Goal: Task Accomplishment & Management: Manage account settings

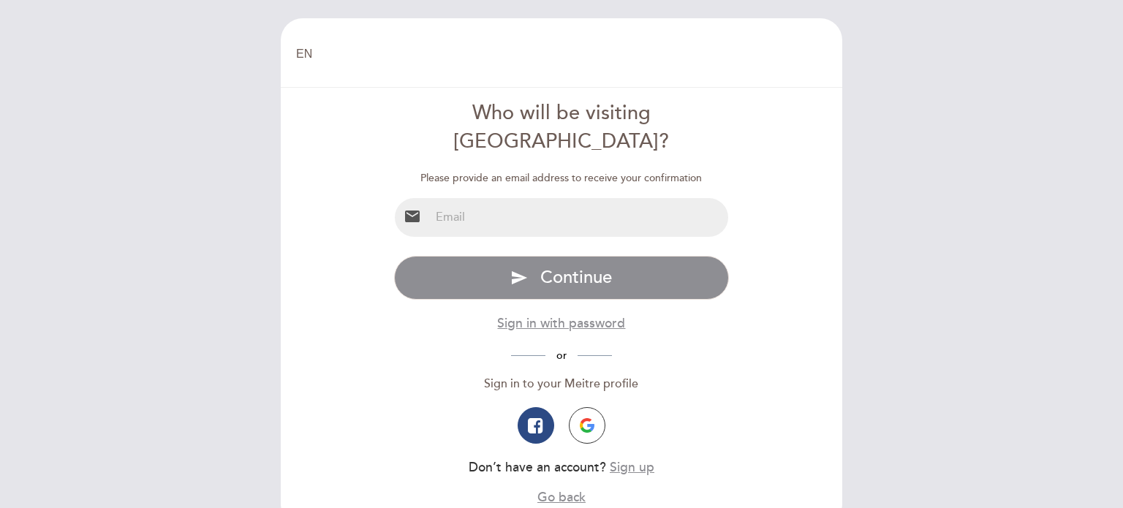
click at [570, 198] on input "email" at bounding box center [579, 217] width 299 height 39
type input "[EMAIL_ADDRESS][DOMAIN_NAME]"
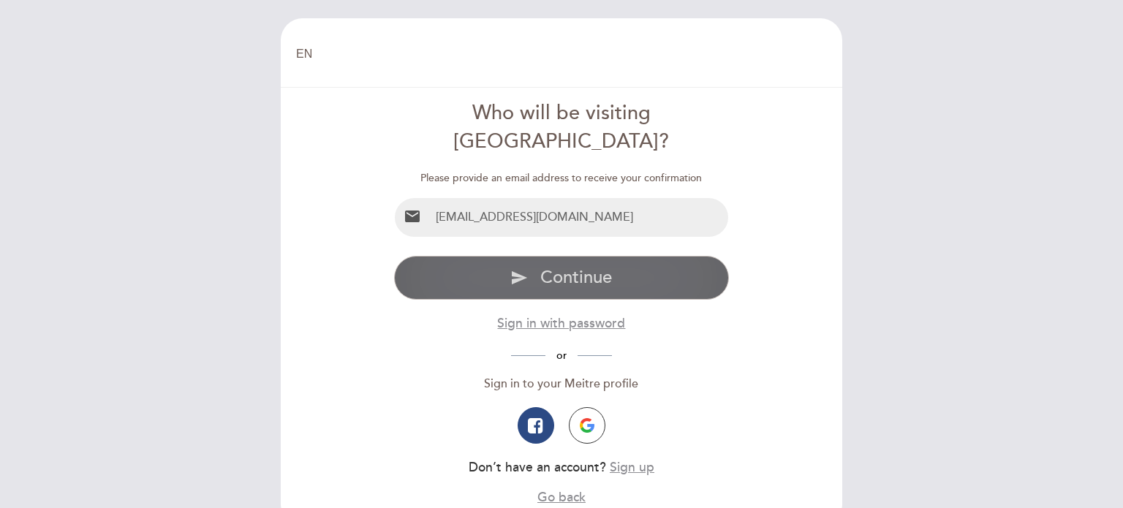
click at [551, 267] on span "Continue" at bounding box center [576, 277] width 72 height 21
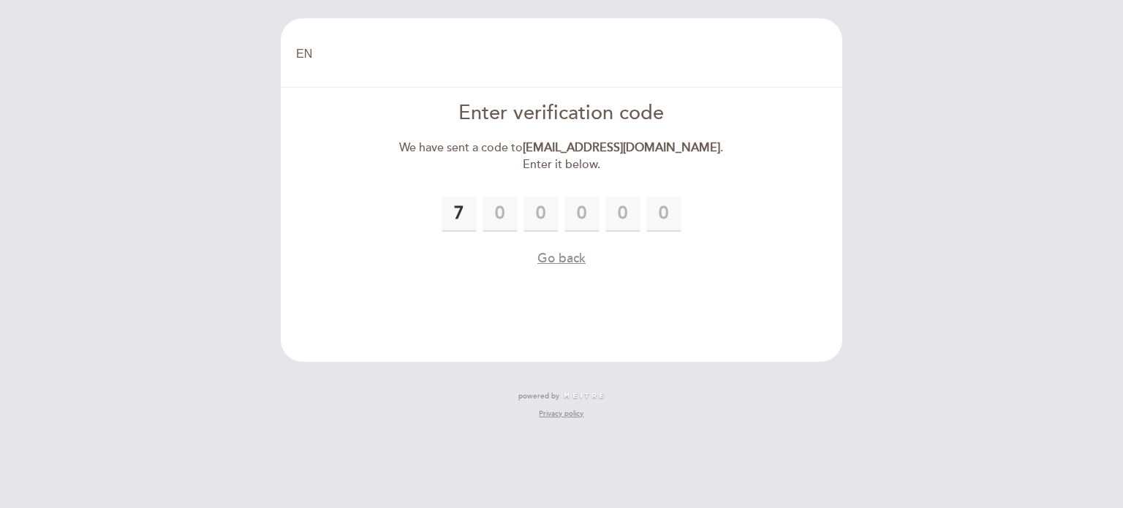
type input "7"
type input "4"
type input "1"
type input "4"
type input "5"
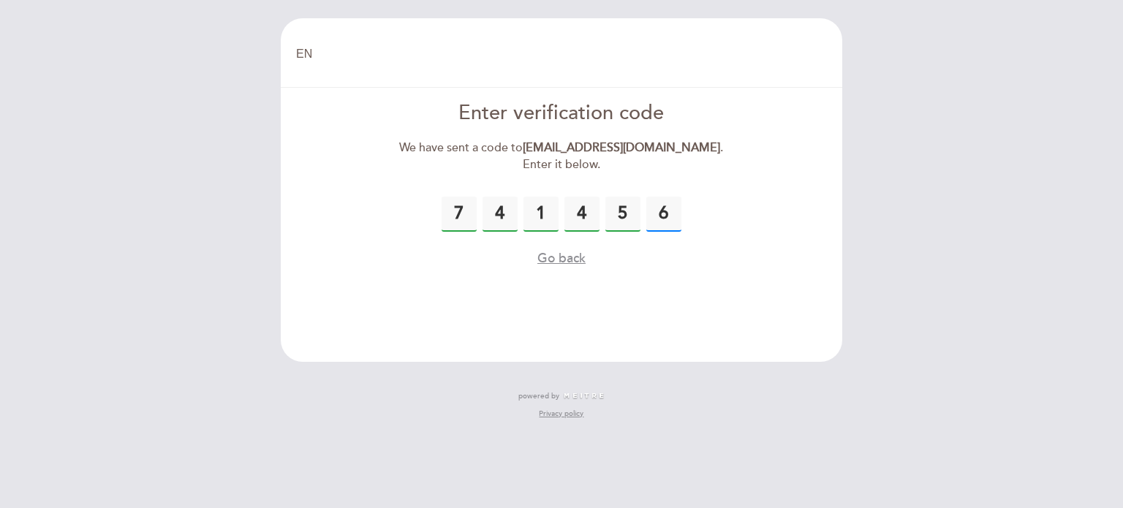
type input "6"
